Goal: Information Seeking & Learning: Learn about a topic

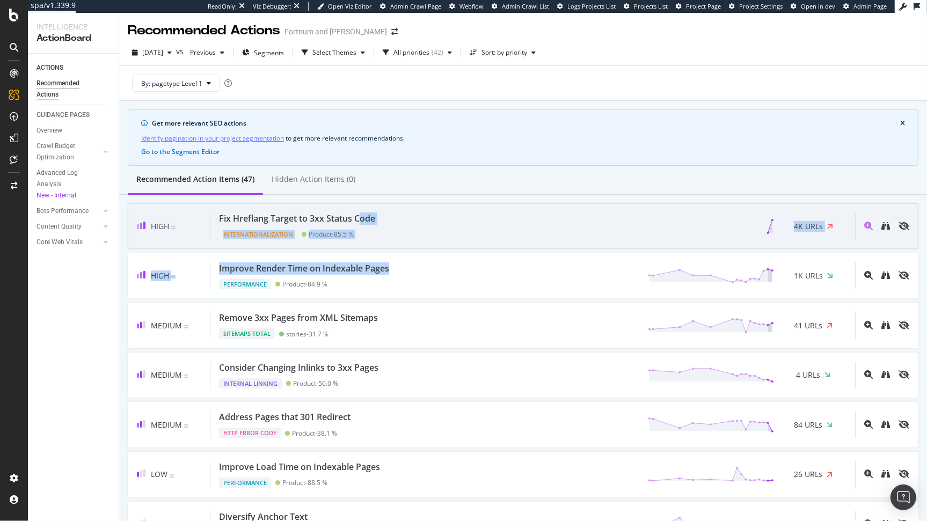
drag, startPoint x: 404, startPoint y: 268, endPoint x: 366, endPoint y: 219, distance: 62.4
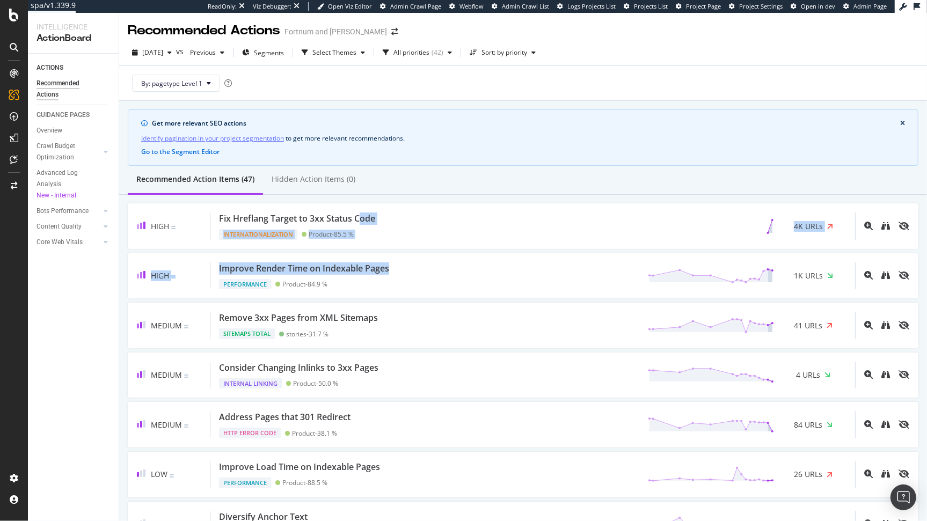
click at [442, 175] on div "Recommended Action Items (47) Hidden Action Items (0)" at bounding box center [523, 180] width 808 height 29
